Goal: Information Seeking & Learning: Learn about a topic

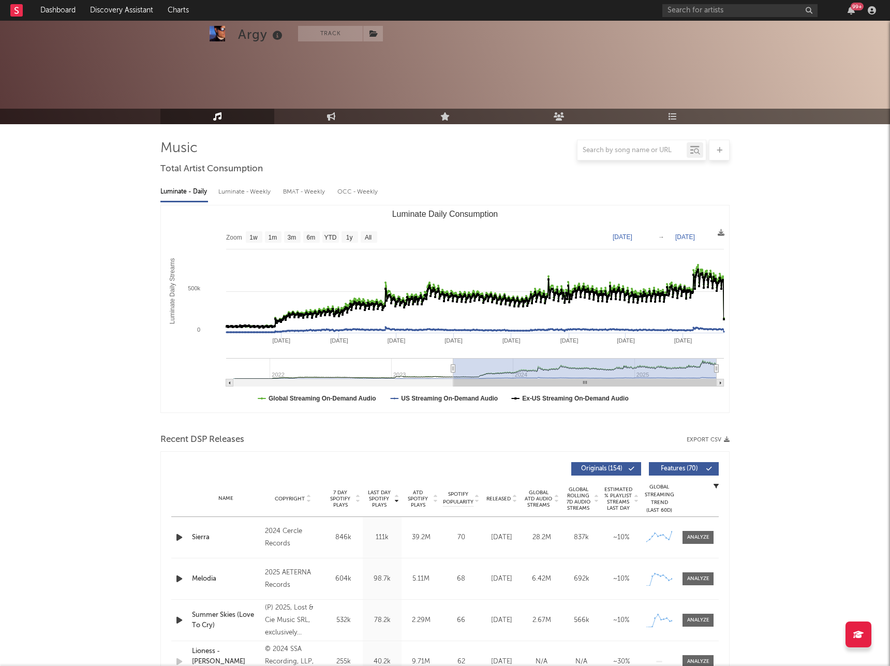
select select "6m"
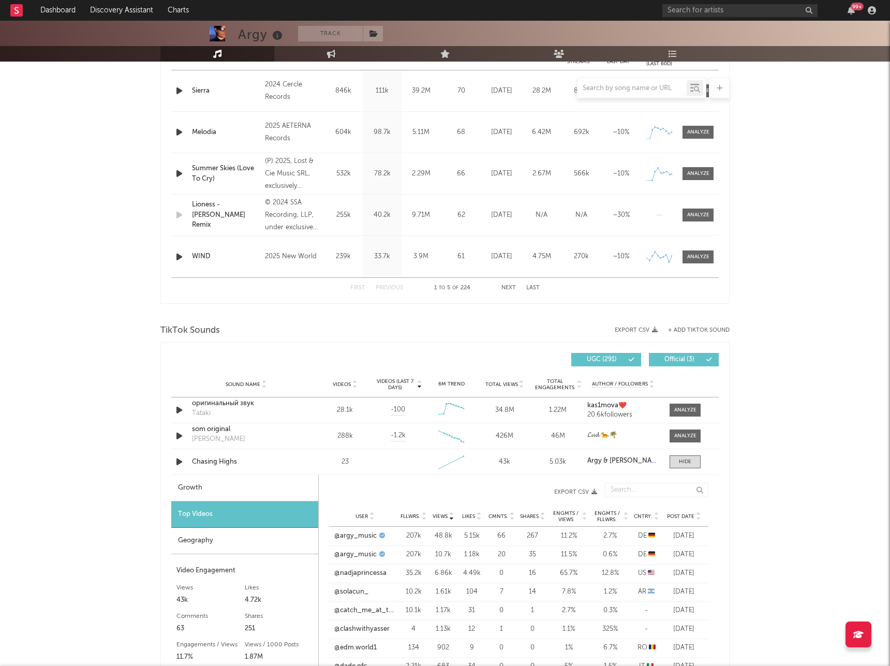
click at [69, 325] on div "Argy Track United Kingdom | Electronic Edit Track Benchmark Summary 259,475 691…" at bounding box center [445, 485] width 890 height 1823
click at [821, 345] on div "Argy Track United Kingdom | Electronic Edit Track Benchmark Summary 259,475 691…" at bounding box center [445, 485] width 890 height 1823
click at [773, 343] on div "Argy Track United Kingdom | Electronic Edit Track Benchmark Summary 259,475 691…" at bounding box center [445, 485] width 890 height 1823
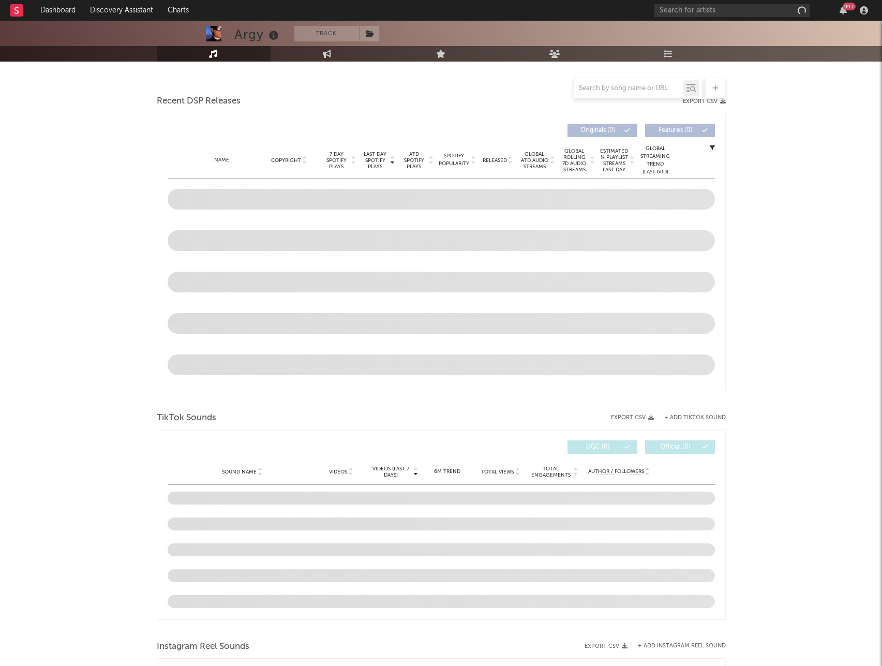
scroll to position [259, 0]
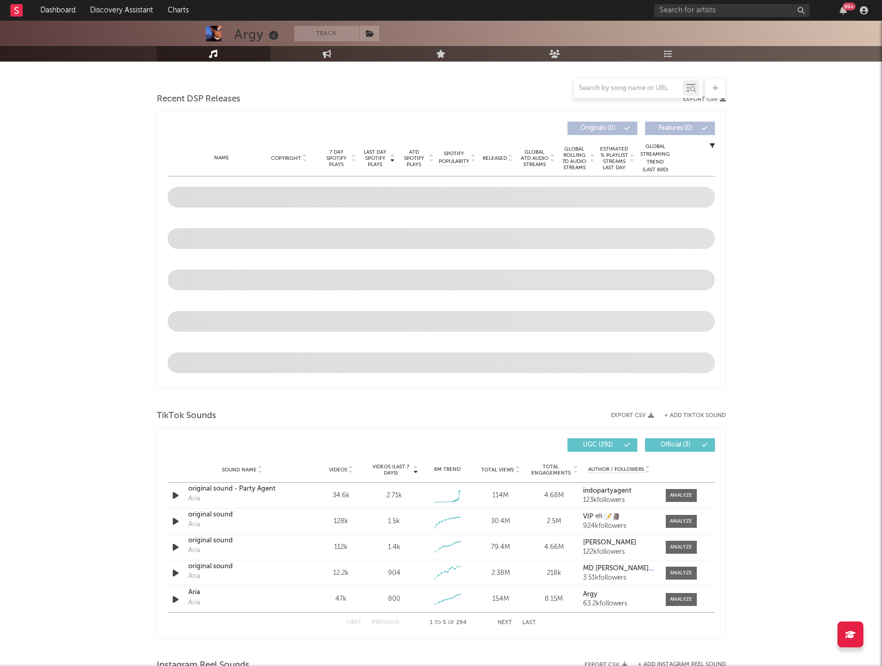
select select "6m"
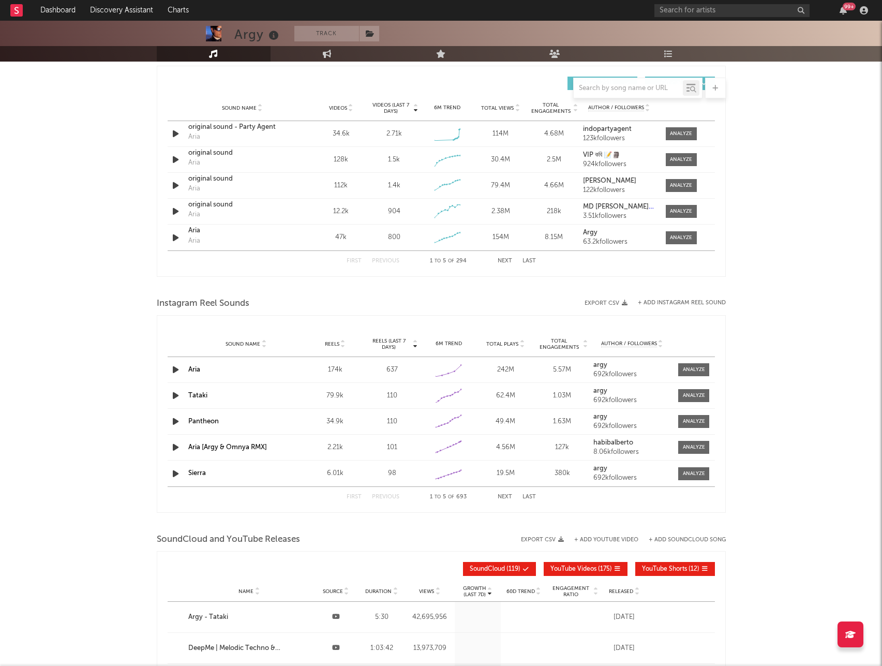
scroll to position [858, 0]
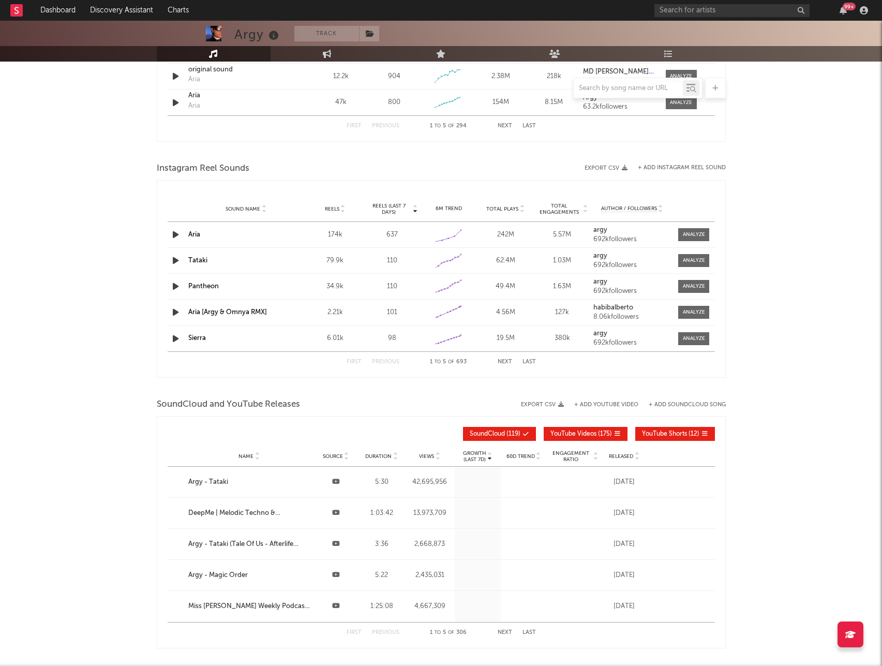
click at [526, 360] on button "Last" at bounding box center [529, 362] width 13 height 6
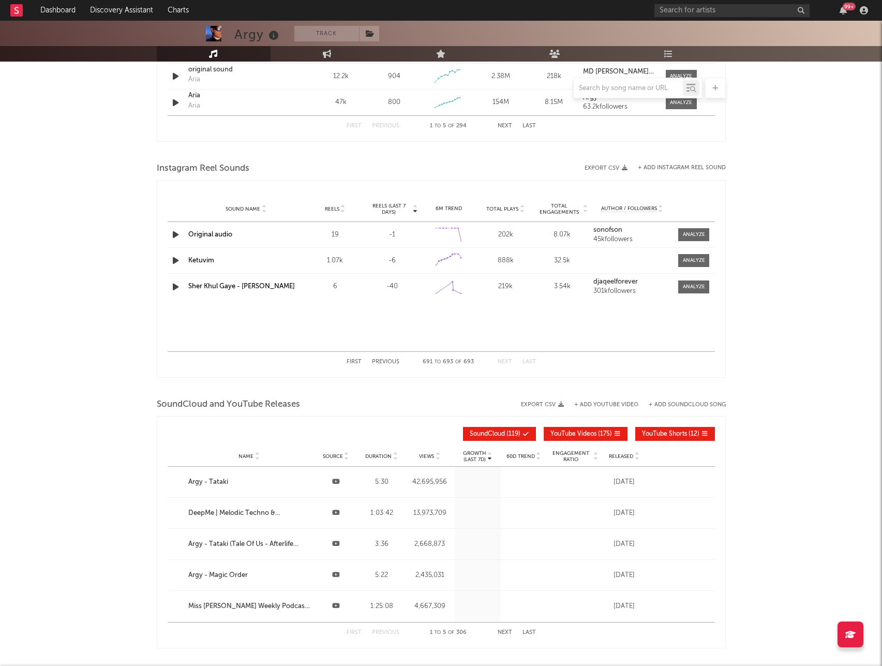
click at [392, 364] on button "Previous" at bounding box center [385, 362] width 27 height 6
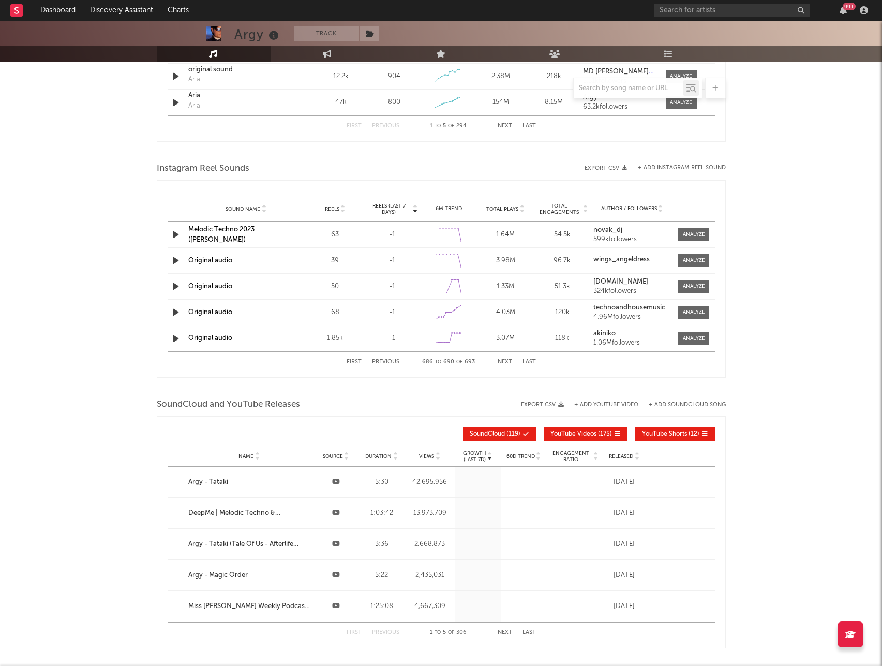
click at [392, 364] on button "Previous" at bounding box center [385, 362] width 27 height 6
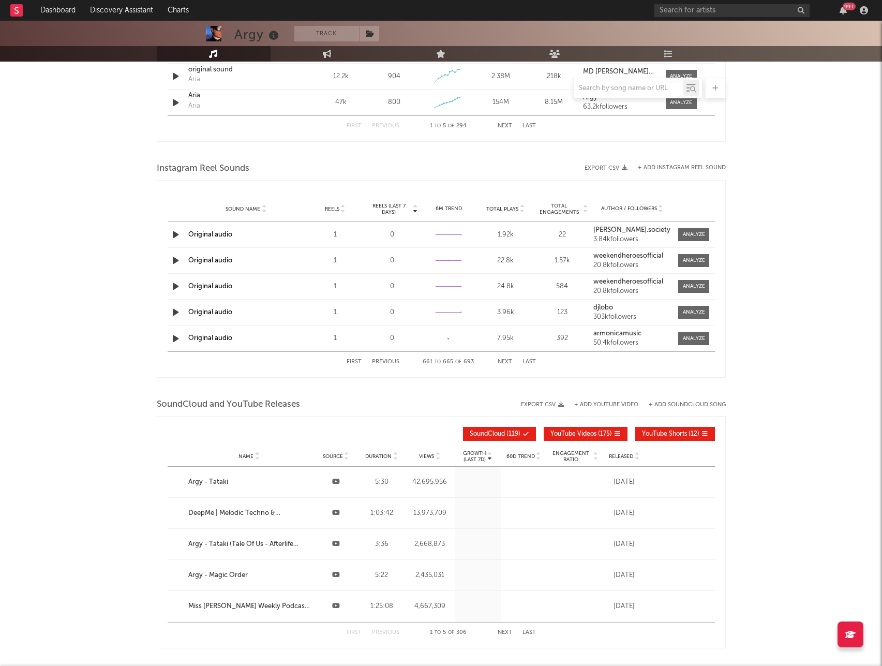
click at [392, 364] on button "Previous" at bounding box center [385, 362] width 27 height 6
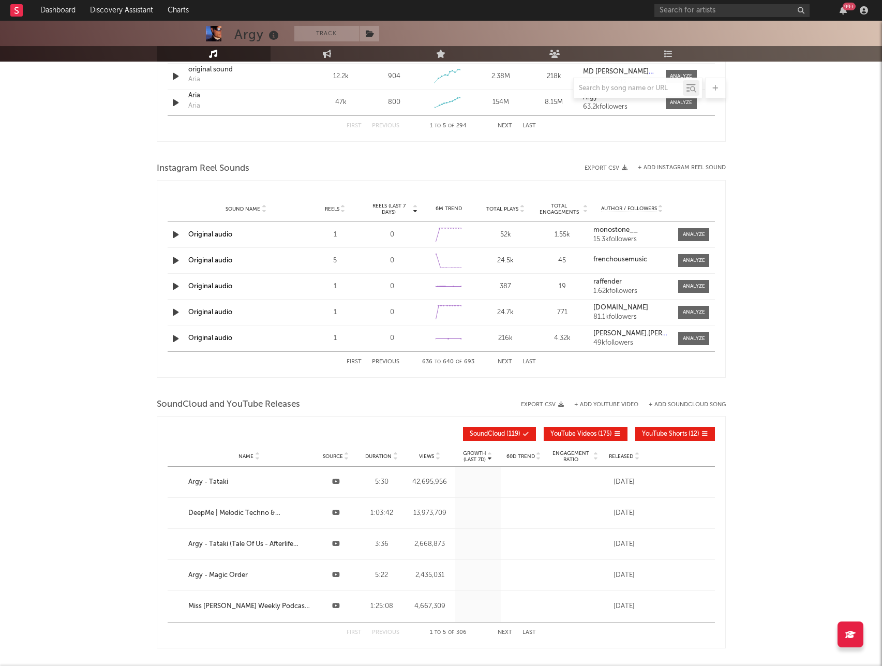
click at [392, 364] on button "Previous" at bounding box center [385, 362] width 27 height 6
click at [358, 361] on button "First" at bounding box center [354, 362] width 15 height 6
click at [504, 362] on button "Next" at bounding box center [505, 362] width 14 height 6
click at [502, 361] on button "Next" at bounding box center [505, 362] width 14 height 6
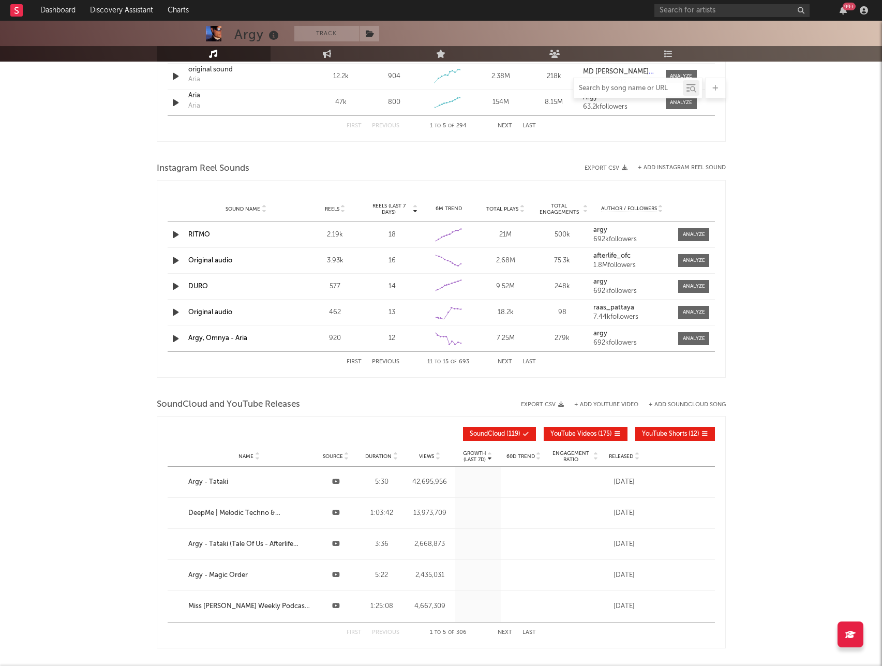
click at [623, 90] on input "text" at bounding box center [628, 88] width 109 height 8
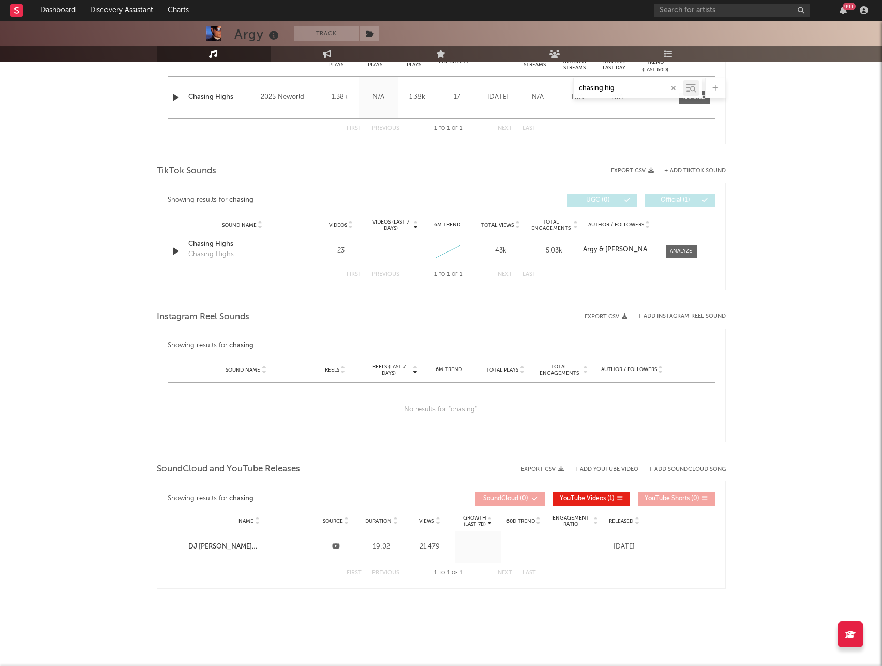
type input "chasing high"
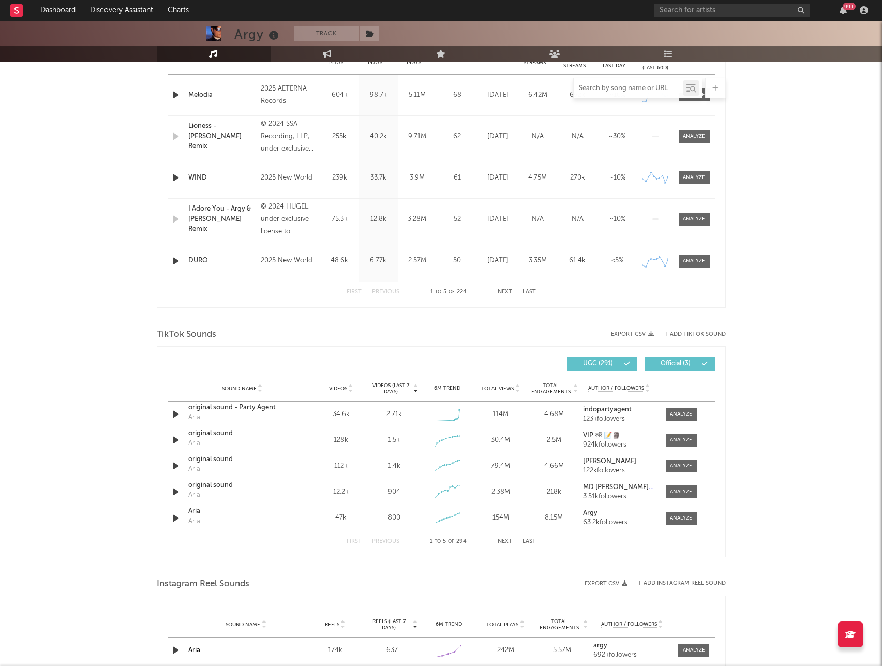
scroll to position [793, 0]
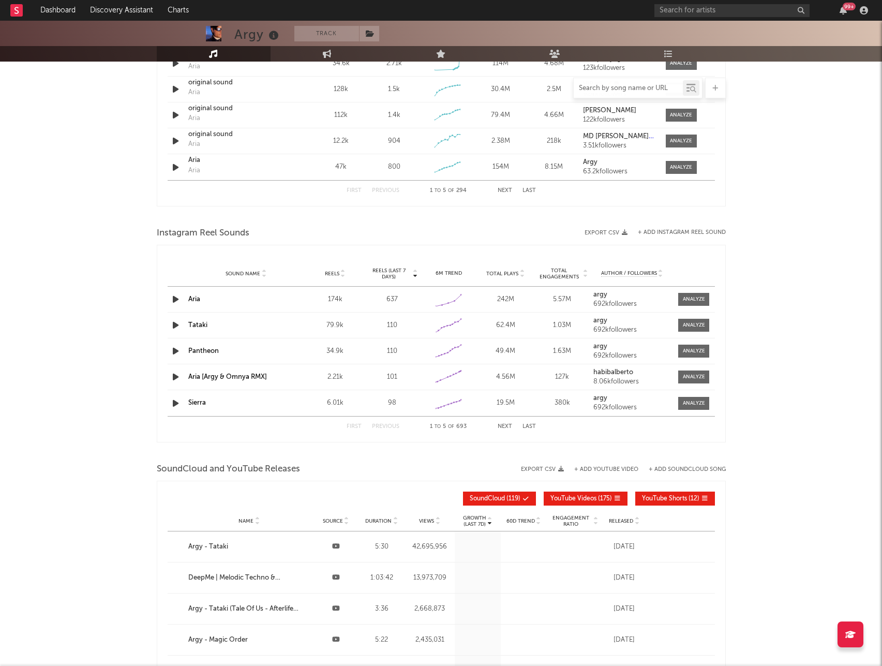
click at [524, 424] on button "Last" at bounding box center [529, 427] width 13 height 6
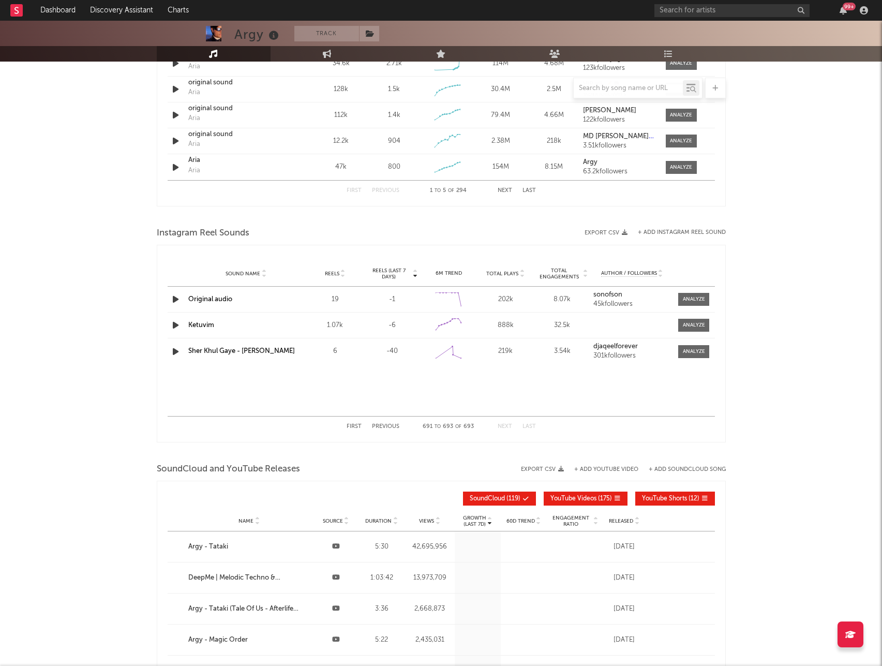
click at [393, 422] on div "First Previous 691 to 693 of 693 Next Last" at bounding box center [441, 427] width 189 height 20
click at [393, 426] on button "Previous" at bounding box center [385, 427] width 27 height 6
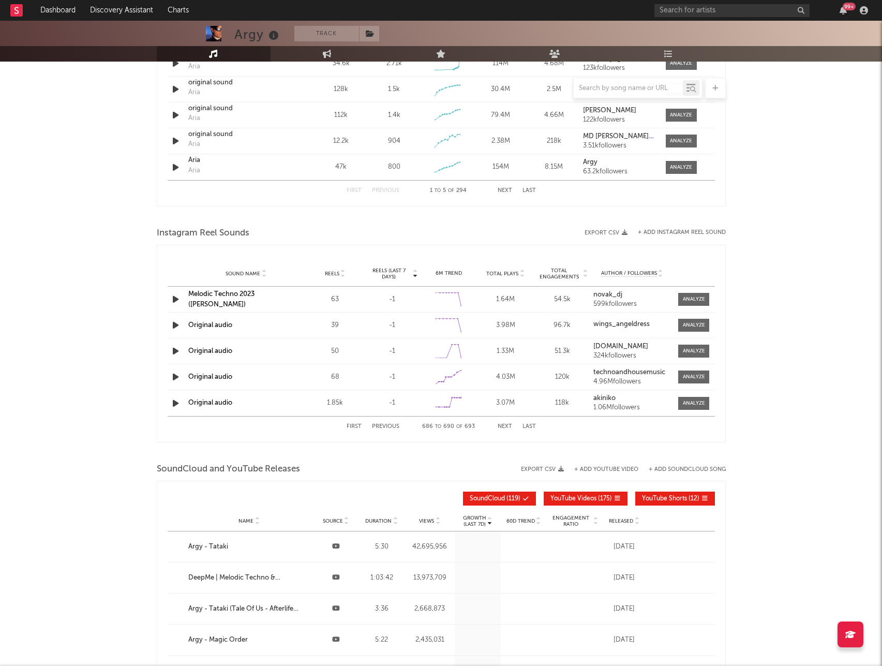
click at [393, 426] on button "Previous" at bounding box center [385, 427] width 27 height 6
click at [393, 427] on button "Previous" at bounding box center [385, 427] width 27 height 6
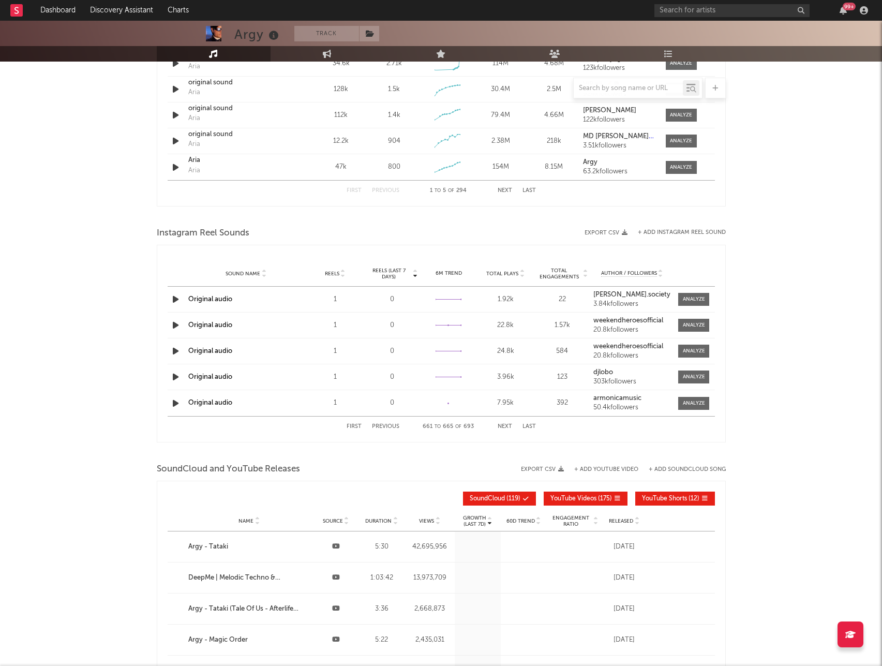
click at [354, 426] on button "First" at bounding box center [354, 427] width 15 height 6
click at [502, 426] on button "Next" at bounding box center [505, 427] width 14 height 6
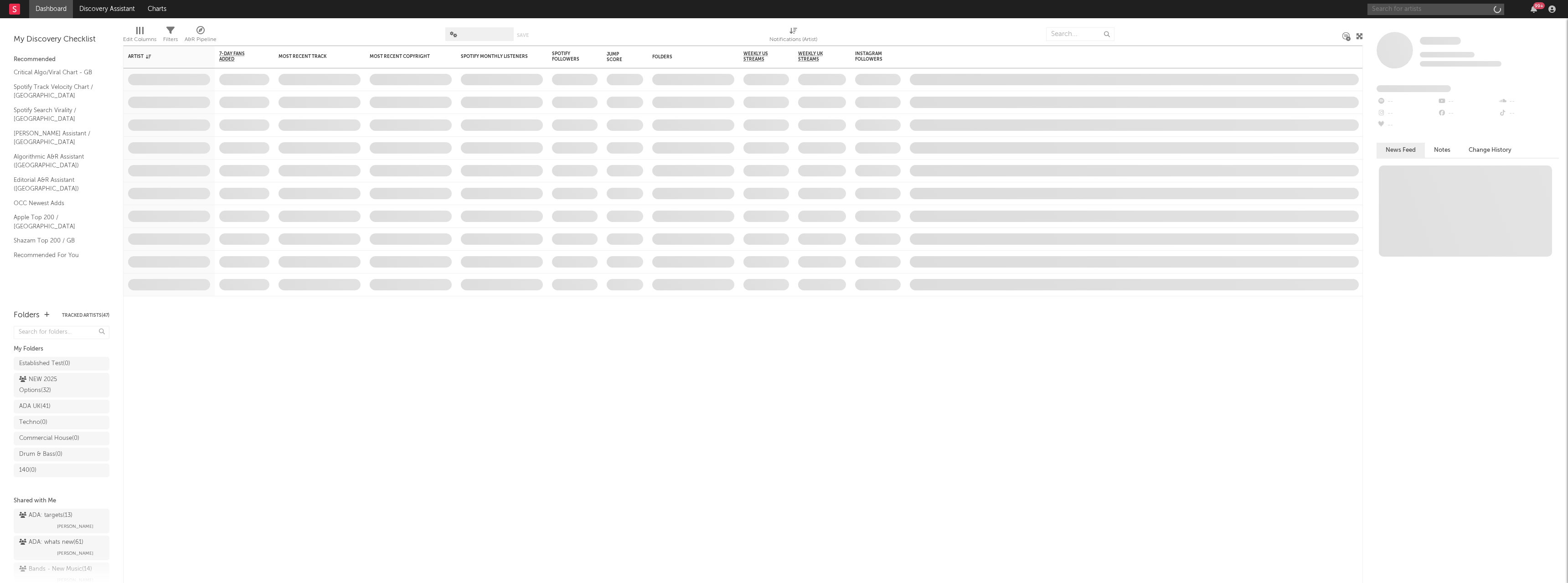
click at [1420, 8] on input "text" at bounding box center [1436, 9] width 137 height 11
paste input "Implicit"
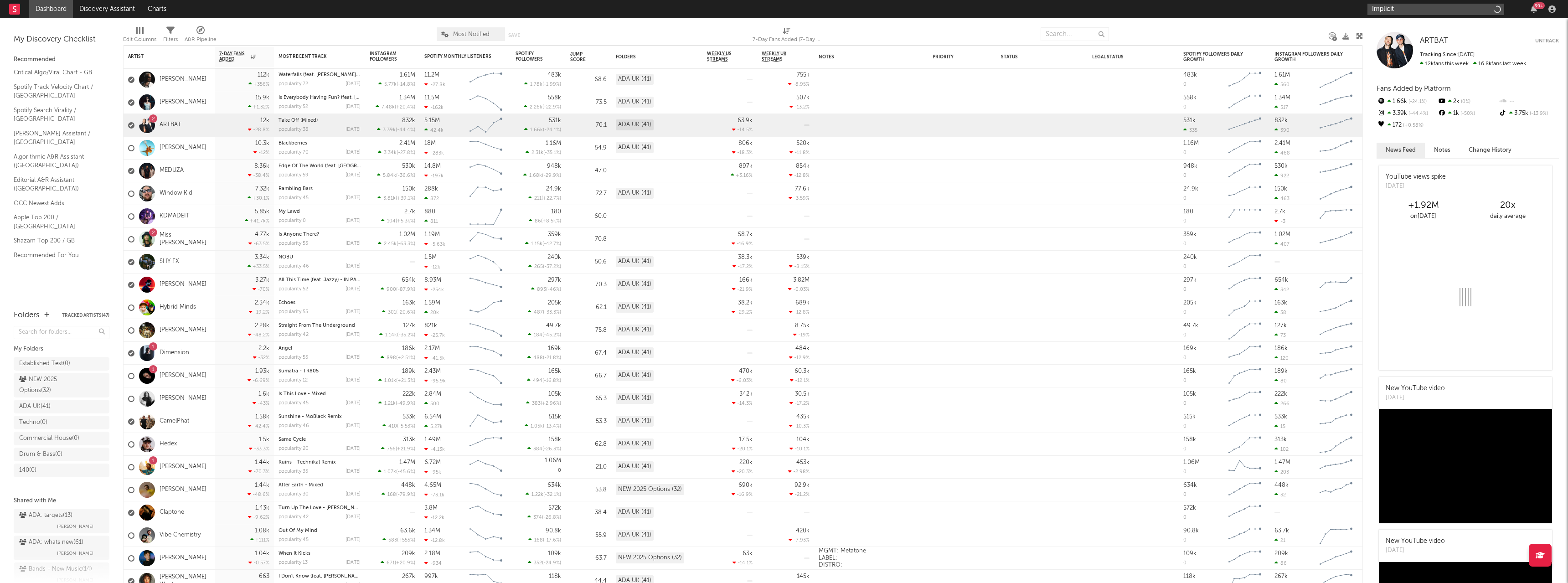
click at [1420, 8] on input "Implicit" at bounding box center [1436, 9] width 137 height 11
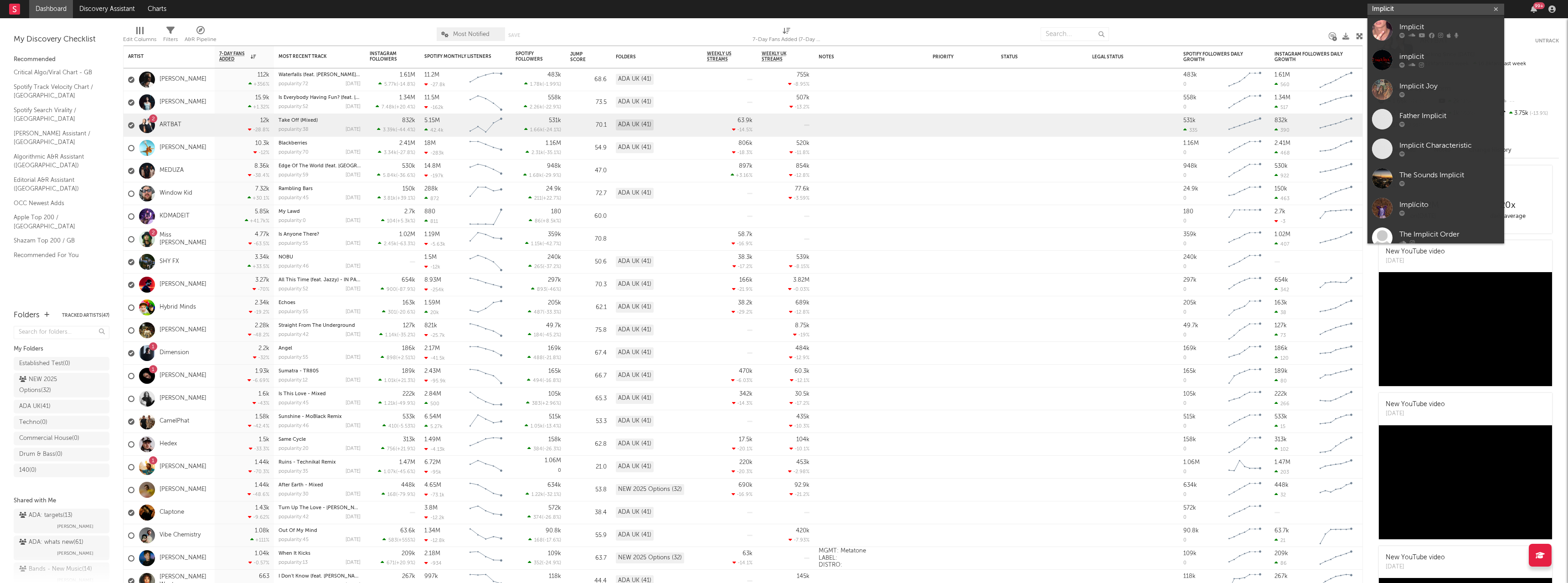
type input "Implicit"
click at [1416, 29] on div "Implicit" at bounding box center [1450, 27] width 100 height 11
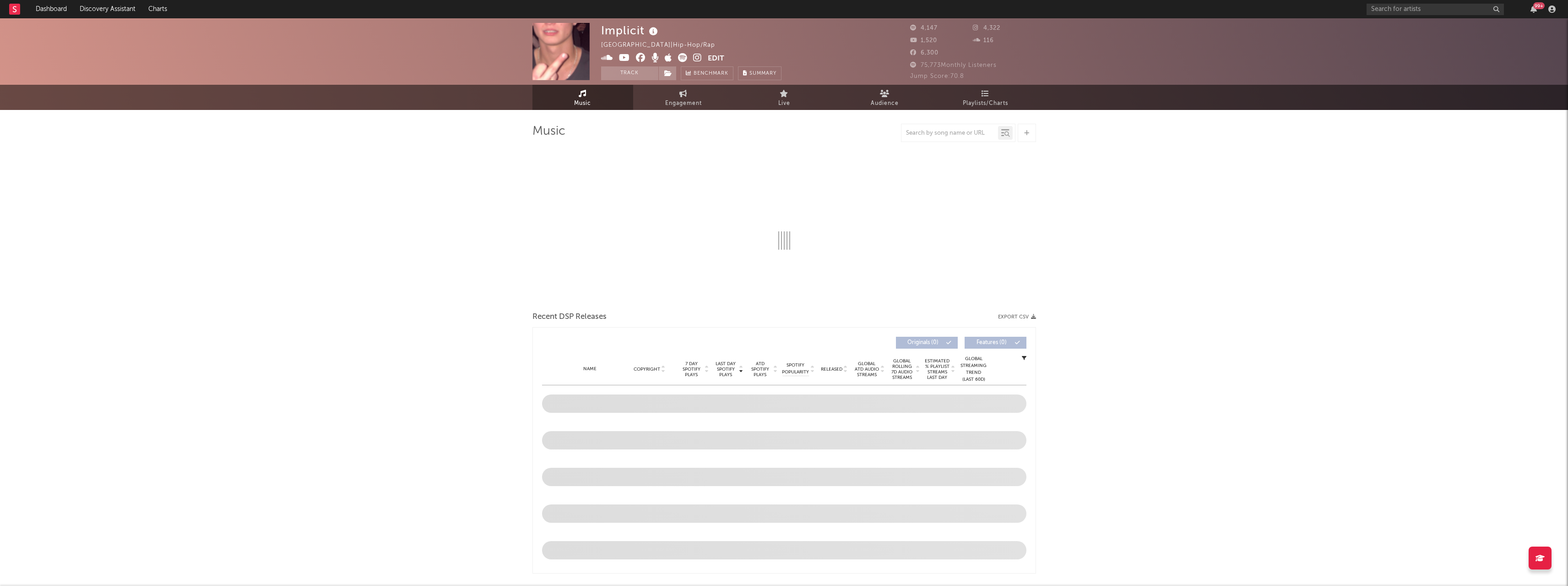
select select "1w"
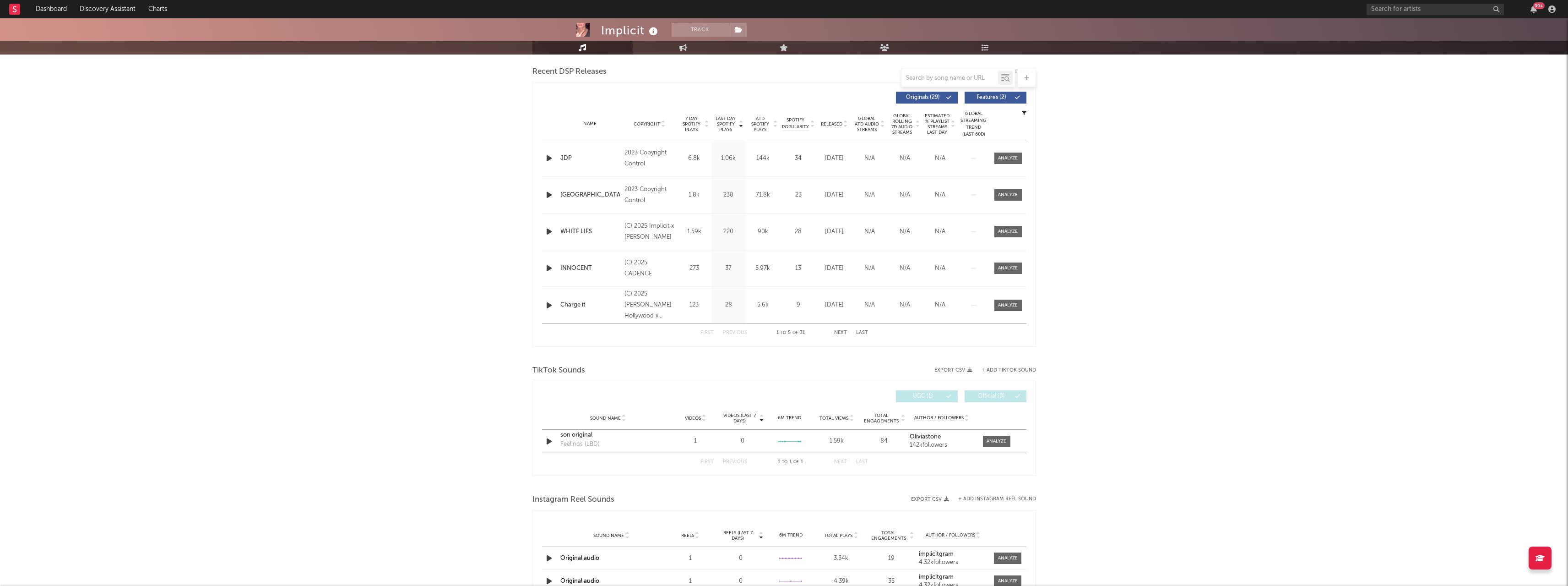
scroll to position [312, 0]
click at [1406, 6] on input "text" at bounding box center [1435, 9] width 137 height 12
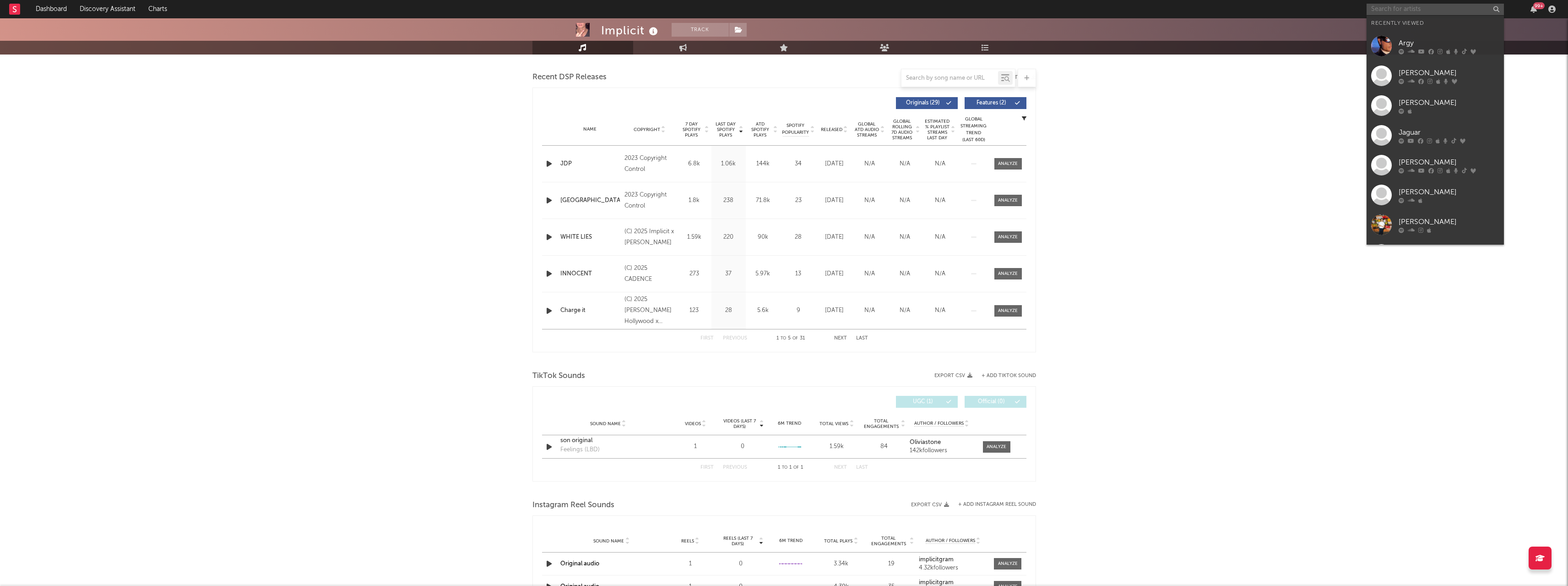
paste input "Implicit"
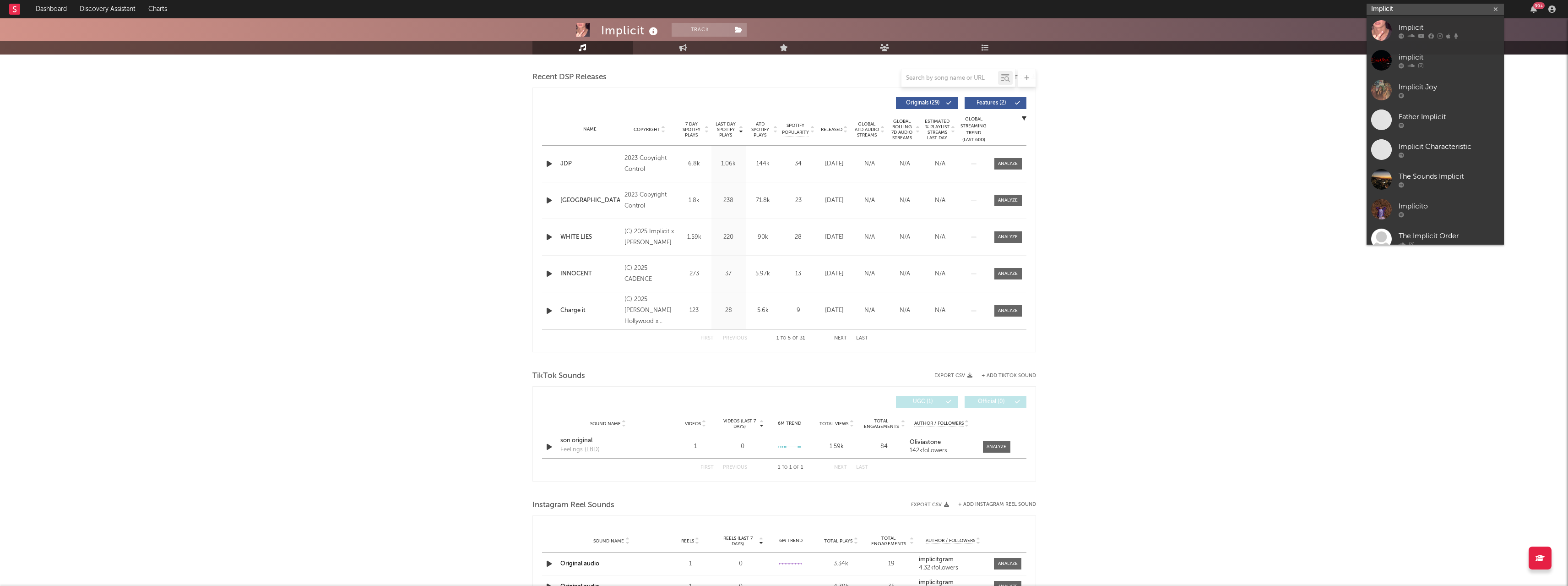
type input "Implicit"
click at [1433, 59] on div "implicit" at bounding box center [1449, 57] width 101 height 11
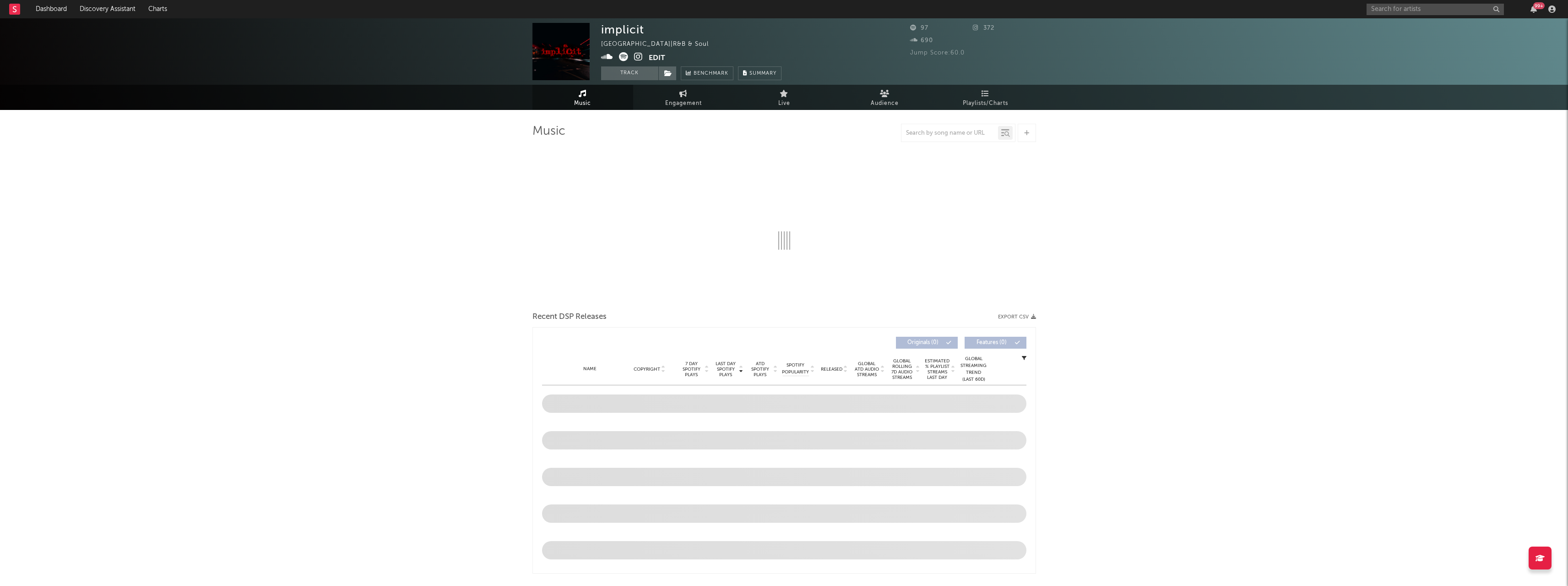
select select "1w"
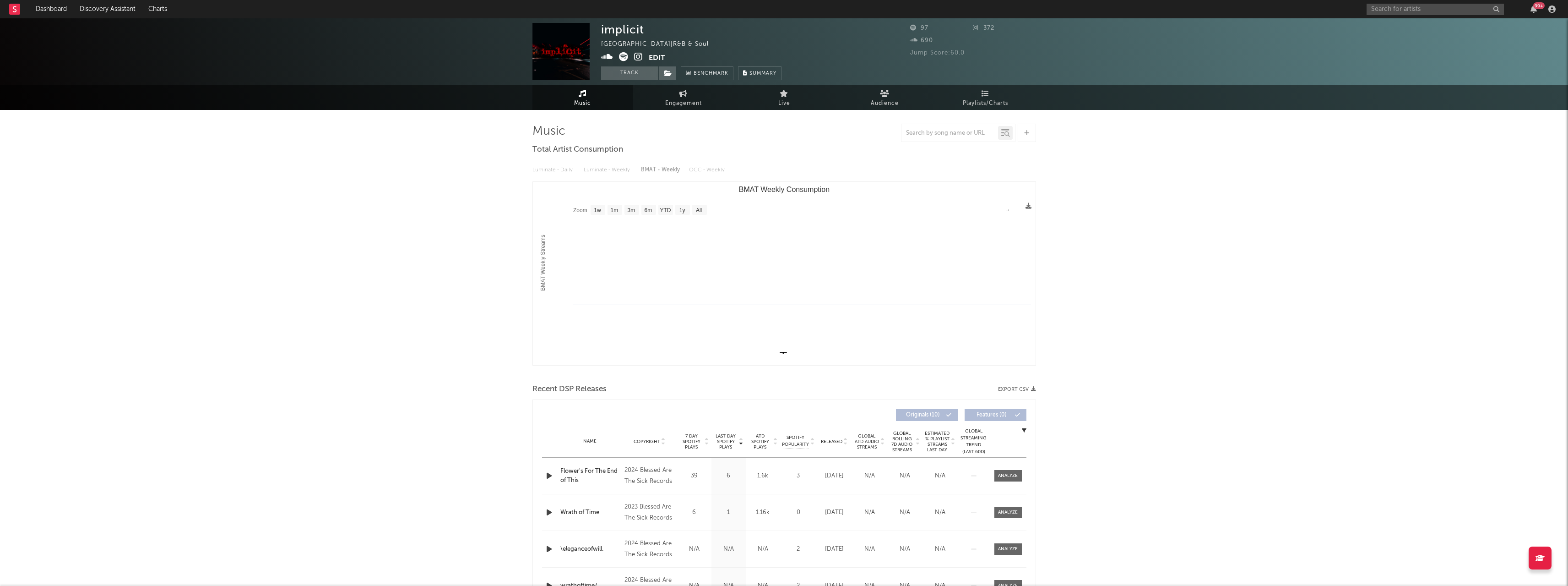
click at [1249, 382] on div "implicit United States | R&B & Soul Edit Track Benchmark Summary 97 372 690 Jum…" at bounding box center [784, 495] width 1568 height 953
click at [1423, 8] on input "text" at bounding box center [1435, 9] width 137 height 12
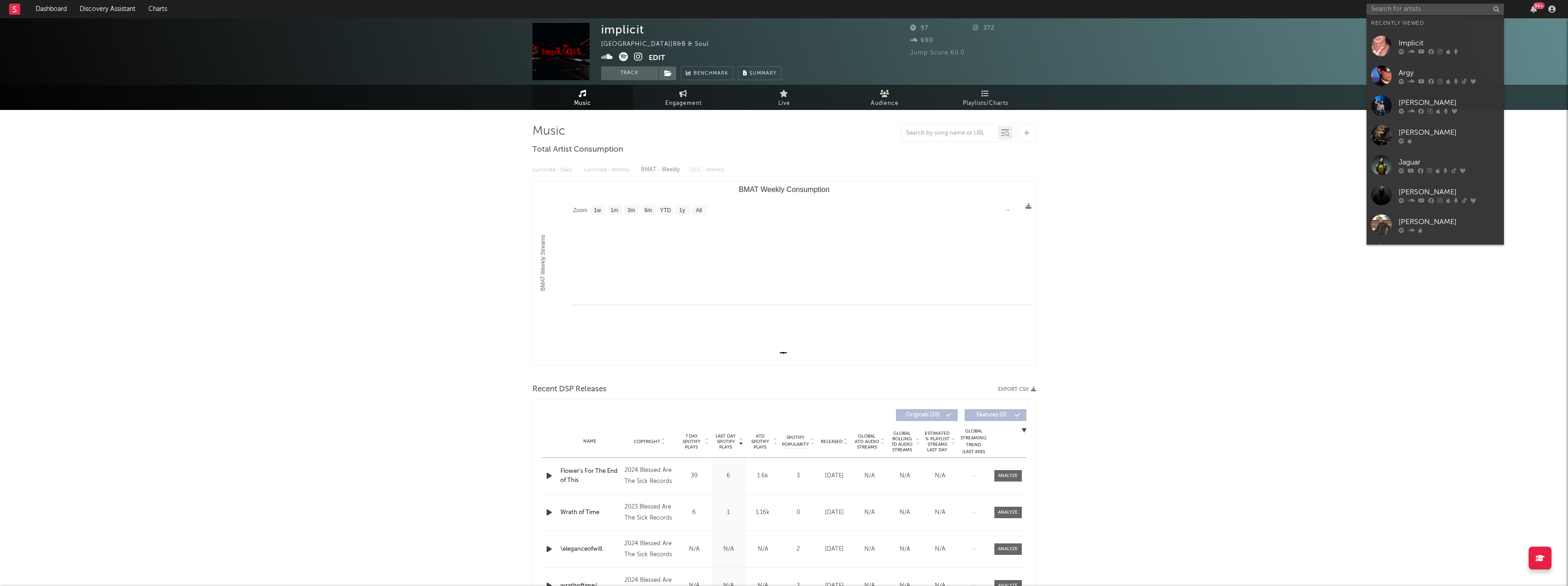
click at [1426, 45] on div "Implicit" at bounding box center [1449, 42] width 101 height 11
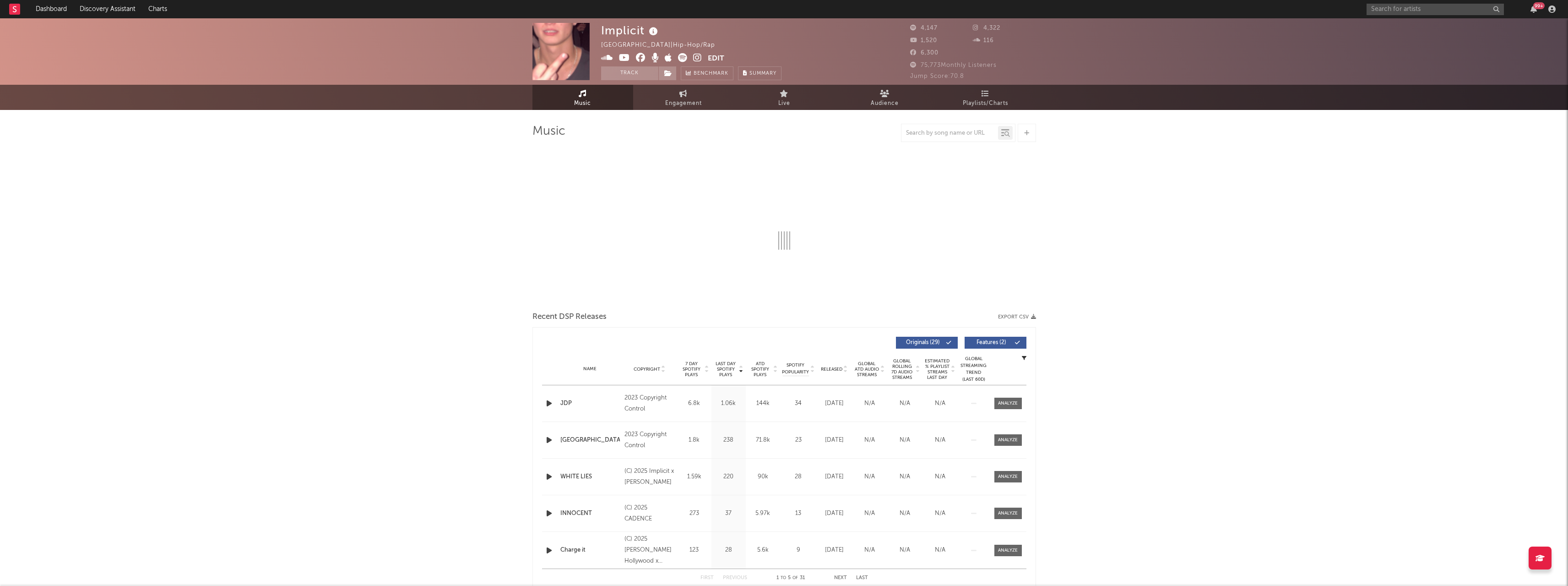
select select "1w"
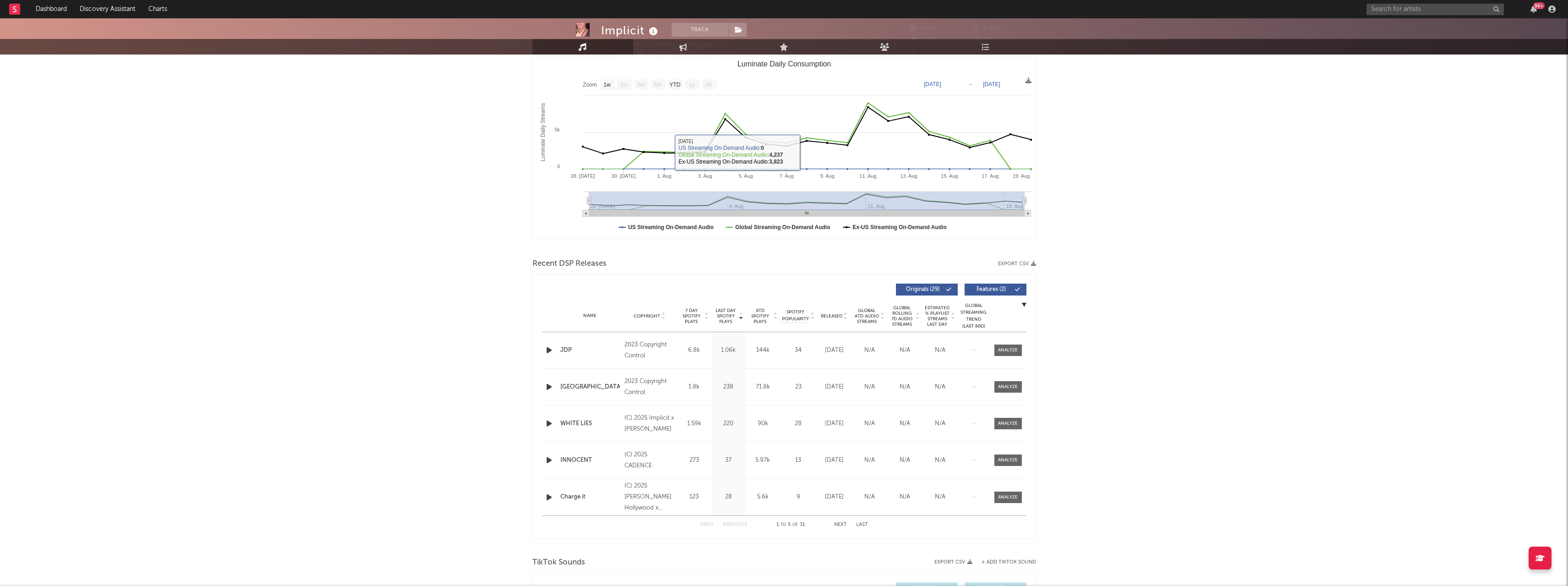
scroll to position [183, 0]
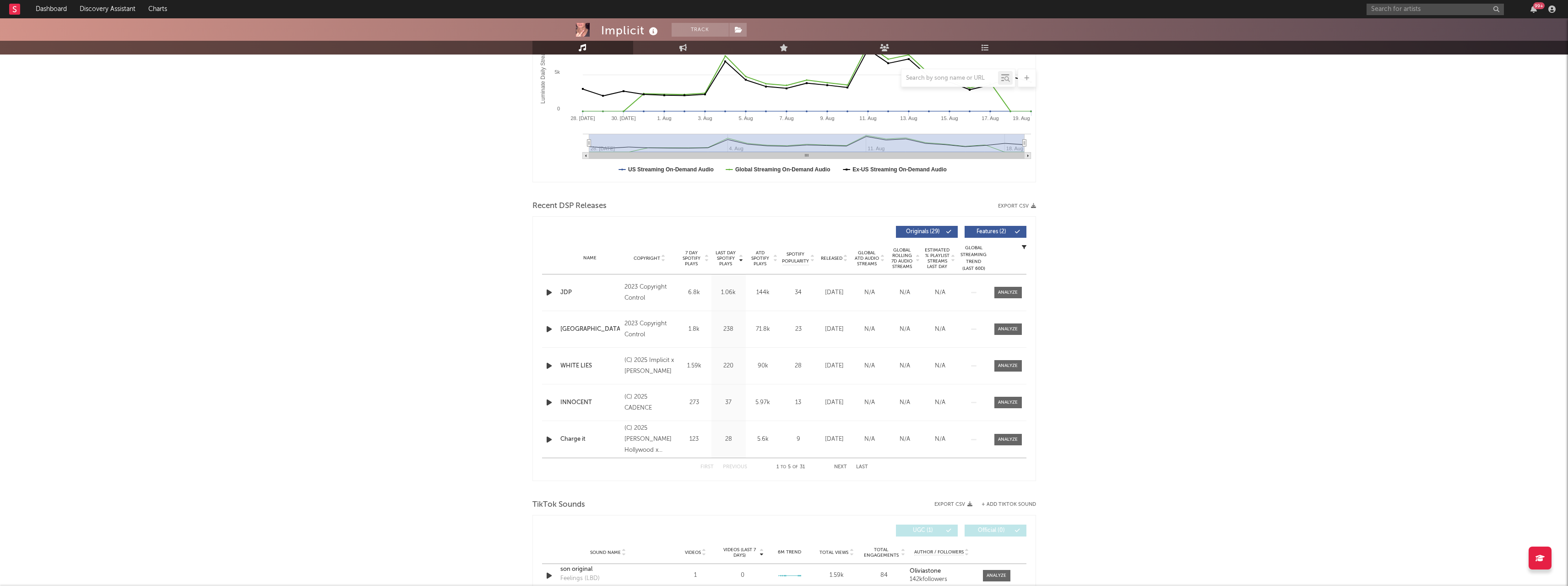
click at [1236, 216] on div "Implicit Track Canada | Hip-Hop/Rap Edit Track Benchmark Summary 4,147 4,322 1,…" at bounding box center [784, 482] width 1568 height 1292
